Goal: Find specific page/section: Find specific page/section

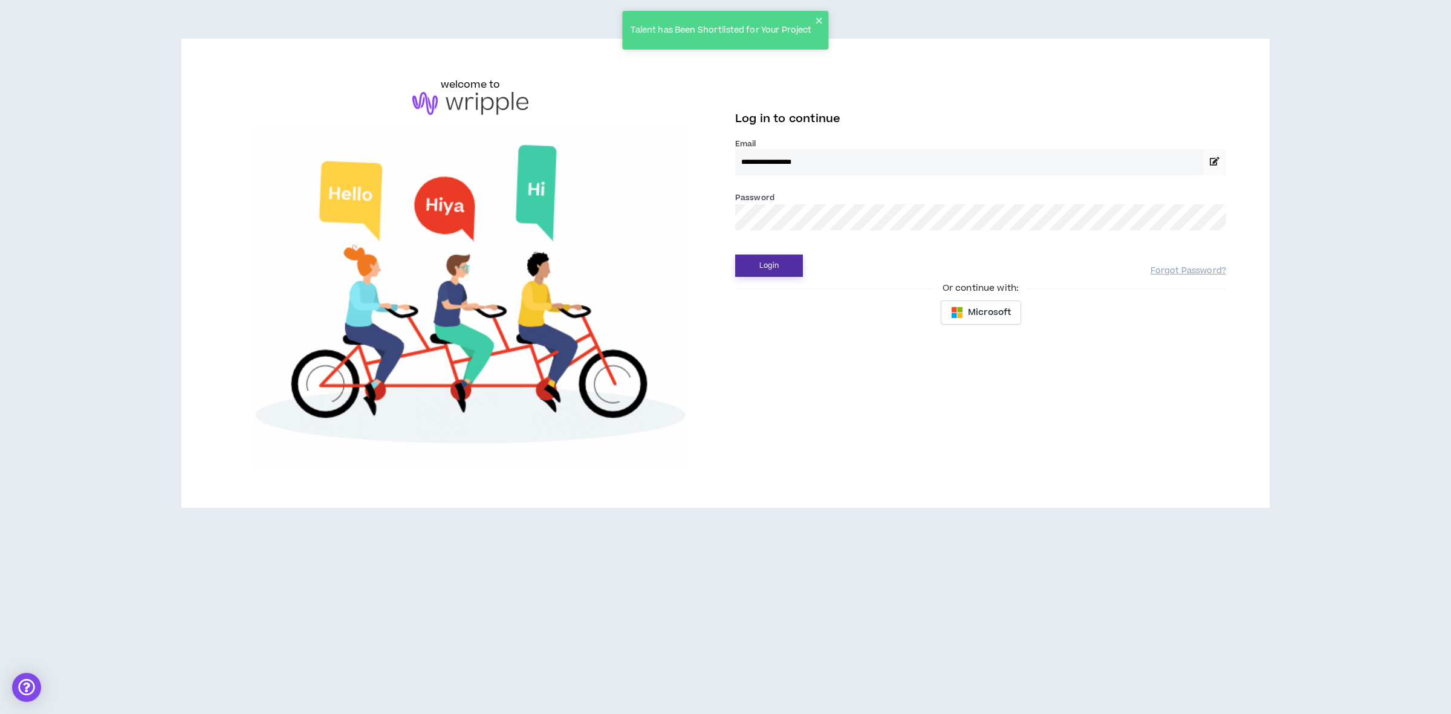
click at [789, 267] on button "Login" at bounding box center [769, 265] width 68 height 22
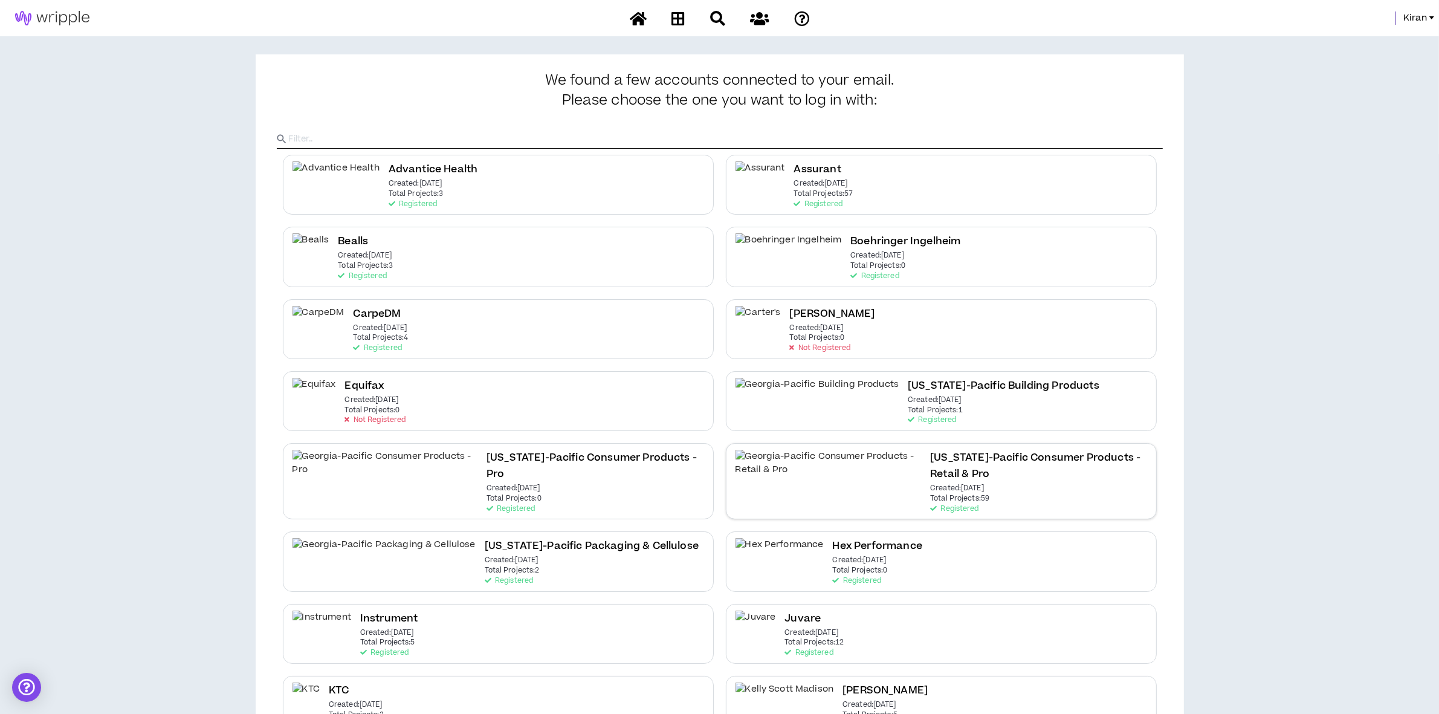
click at [930, 484] on p "Created: Jul 26 2022" at bounding box center [957, 488] width 54 height 8
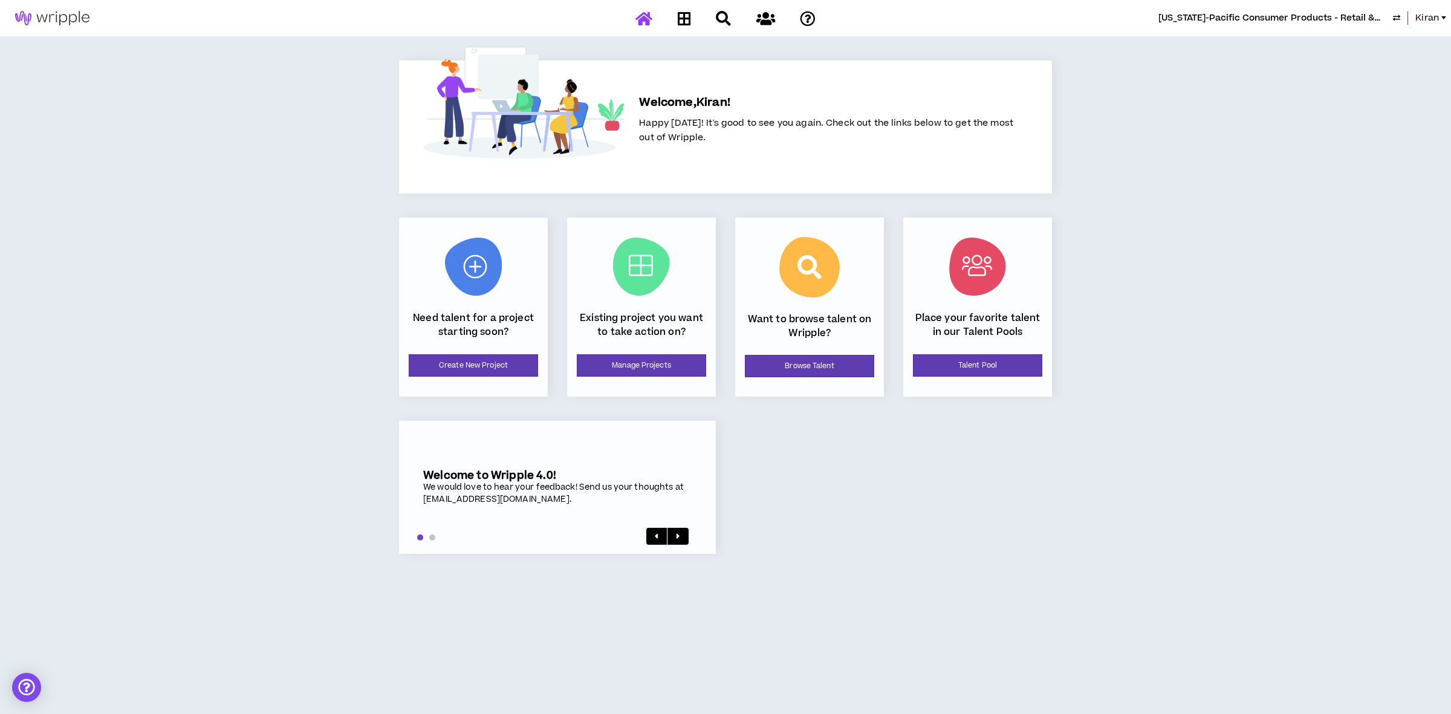
click at [615, 377] on div "Existing project you want to take action on? Manage Projects" at bounding box center [641, 307] width 149 height 179
click at [618, 366] on link "Manage Projects" at bounding box center [641, 365] width 129 height 22
